Goal: Check status: Check status

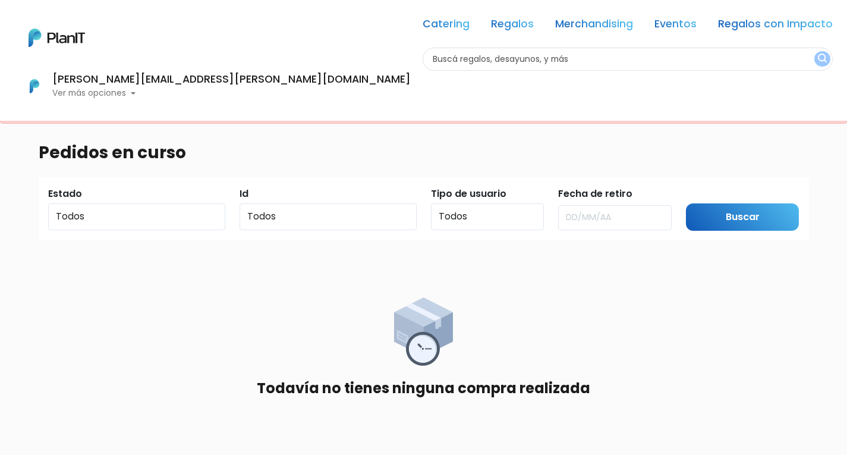
click at [411, 89] on p "Ver más opciones" at bounding box center [231, 93] width 358 height 8
click at [355, 136] on span "En Curso" at bounding box center [334, 143] width 41 height 14
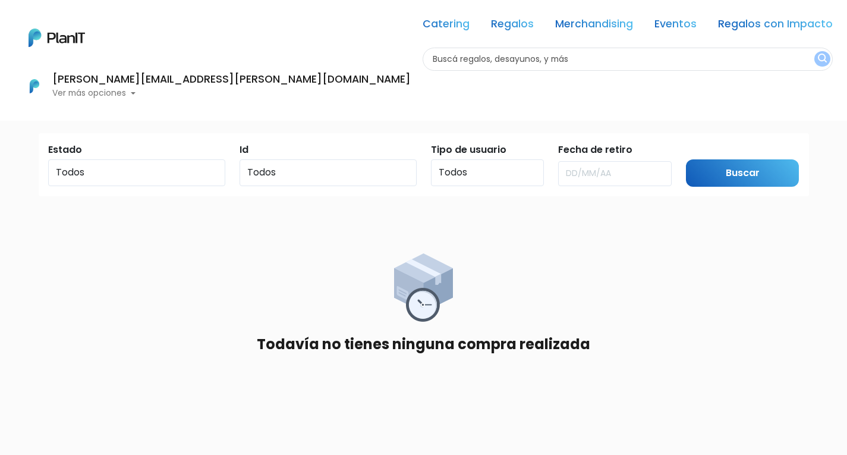
click at [411, 89] on p "Ver más opciones" at bounding box center [231, 93] width 358 height 8
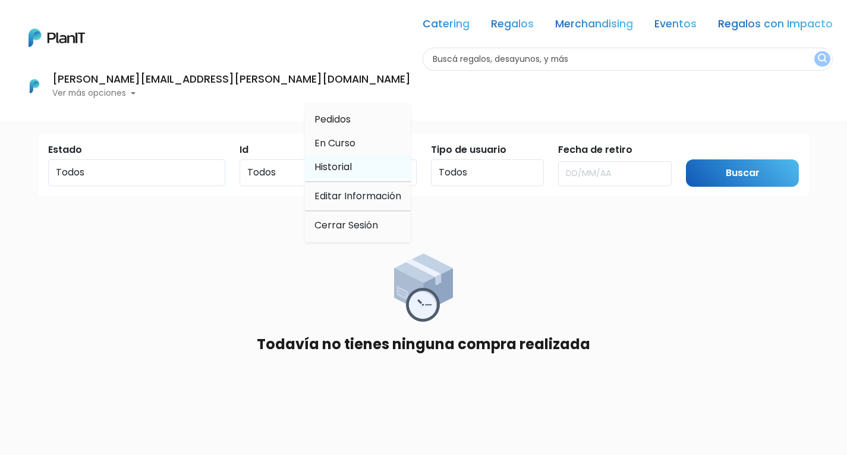
click at [411, 155] on link "Historial" at bounding box center [358, 167] width 106 height 24
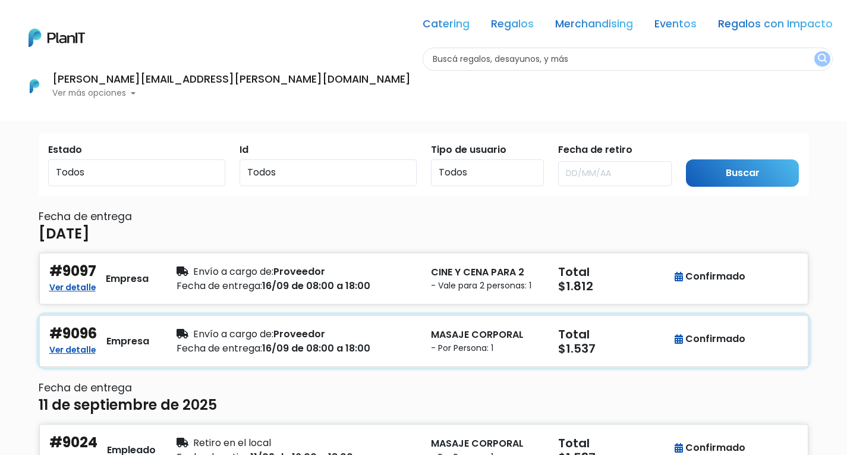
click at [326, 332] on div "Envío a cargo de: Proveedor" at bounding box center [297, 334] width 240 height 14
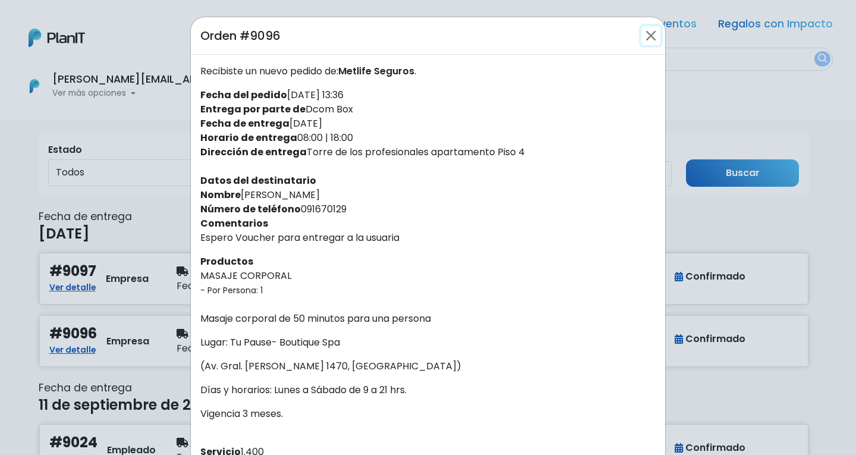
click at [645, 37] on button "Close" at bounding box center [650, 35] width 19 height 19
